Goal: Task Accomplishment & Management: Manage account settings

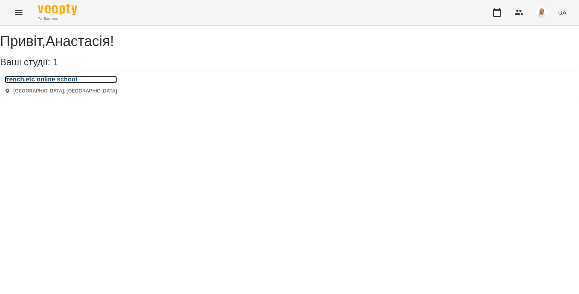
click at [82, 83] on h3 "french.etc online school" at bounding box center [61, 79] width 112 height 7
click at [69, 94] on div "french.etc online school Київ, Україна" at bounding box center [61, 85] width 112 height 19
click at [85, 94] on div "french.etc online school Київ, Україна" at bounding box center [61, 85] width 112 height 19
click at [77, 83] on h3 "french.etc online school" at bounding box center [61, 79] width 112 height 7
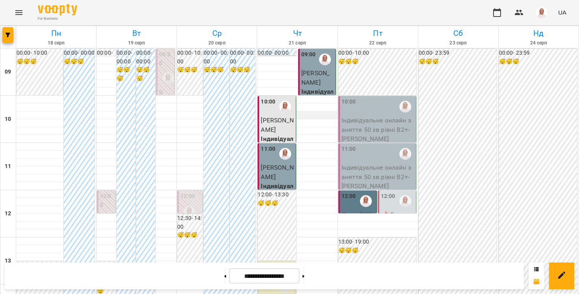
scroll to position [429, 0]
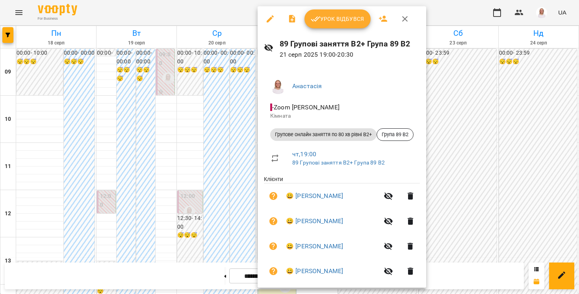
click at [230, 12] on div at bounding box center [289, 147] width 579 height 294
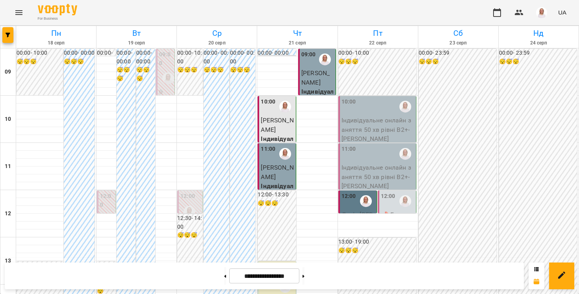
click at [108, 9] on div "For Business UA" at bounding box center [289, 12] width 579 height 25
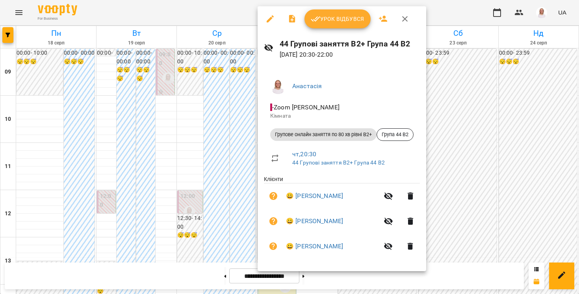
click at [181, 271] on div at bounding box center [289, 147] width 579 height 294
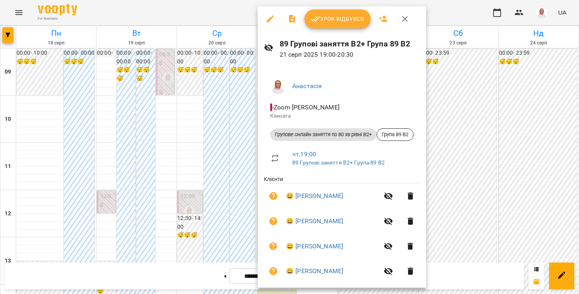
scroll to position [9, 0]
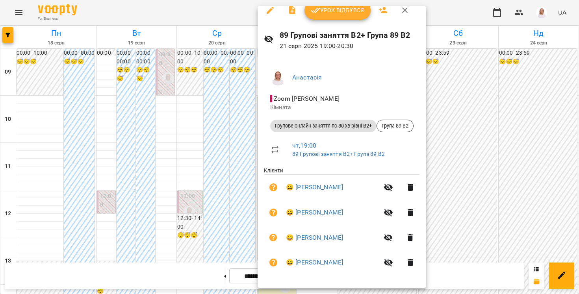
click at [177, 274] on div at bounding box center [289, 147] width 579 height 294
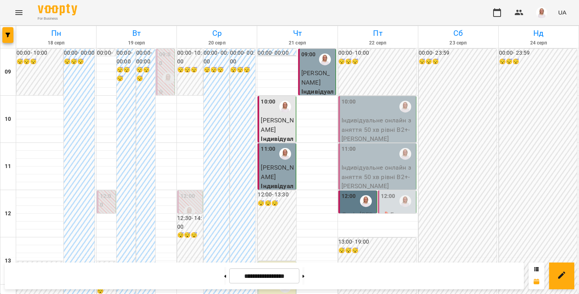
scroll to position [452, 0]
click at [224, 275] on button at bounding box center [225, 276] width 2 height 17
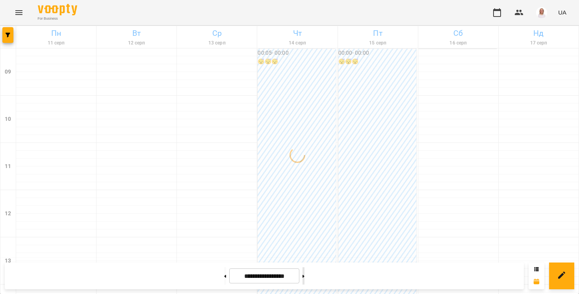
click at [305, 273] on button at bounding box center [304, 276] width 2 height 17
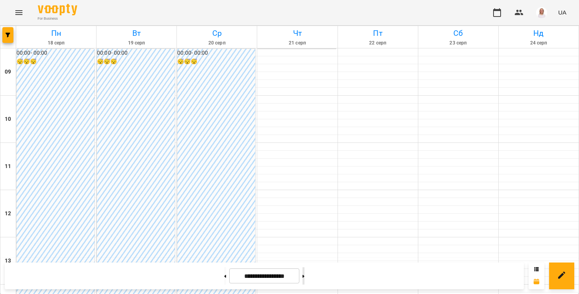
click at [305, 273] on button at bounding box center [304, 276] width 2 height 17
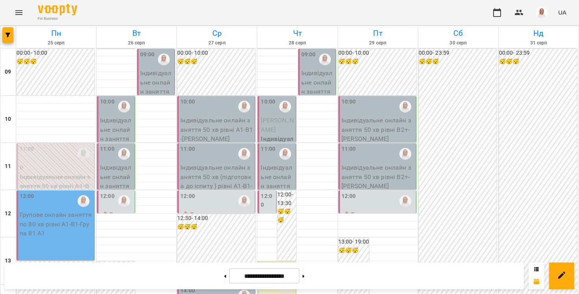
scroll to position [449, 0]
click at [224, 275] on button at bounding box center [225, 276] width 2 height 17
type input "**********"
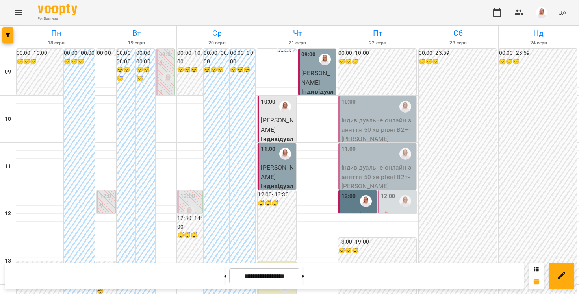
scroll to position [0, 0]
